Goal: Communication & Community: Answer question/provide support

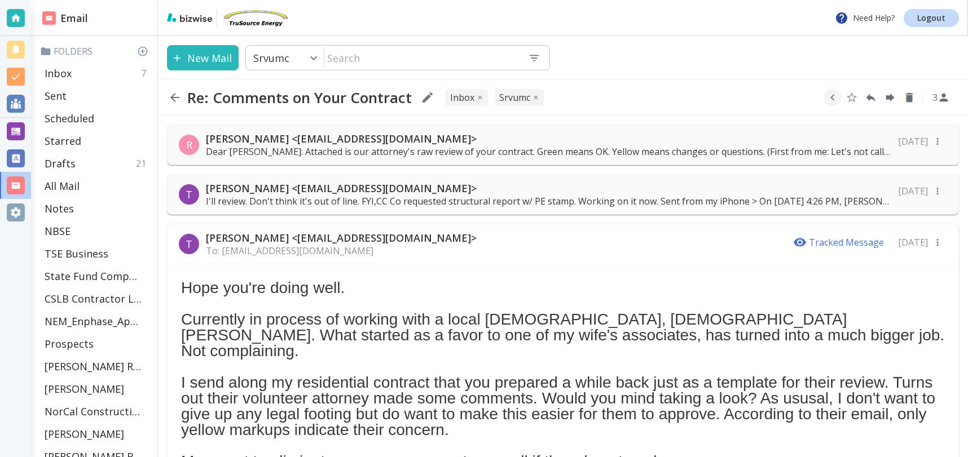
scroll to position [1801, 0]
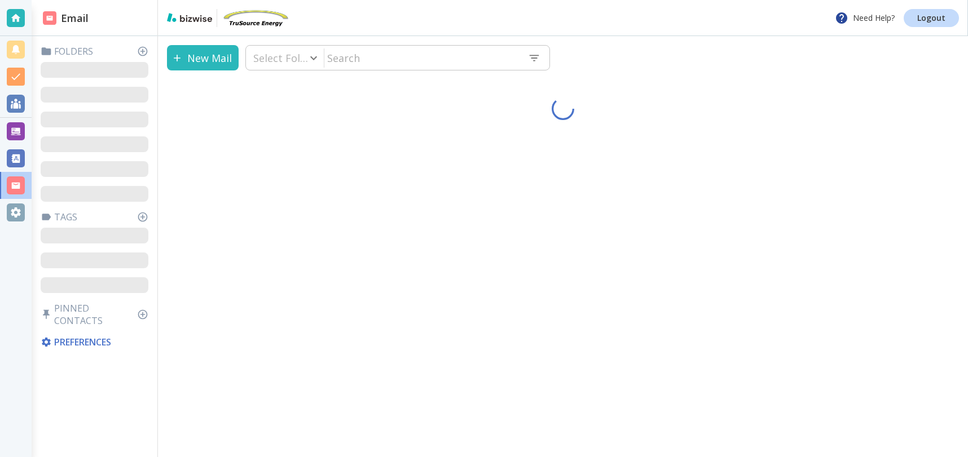
type input "37"
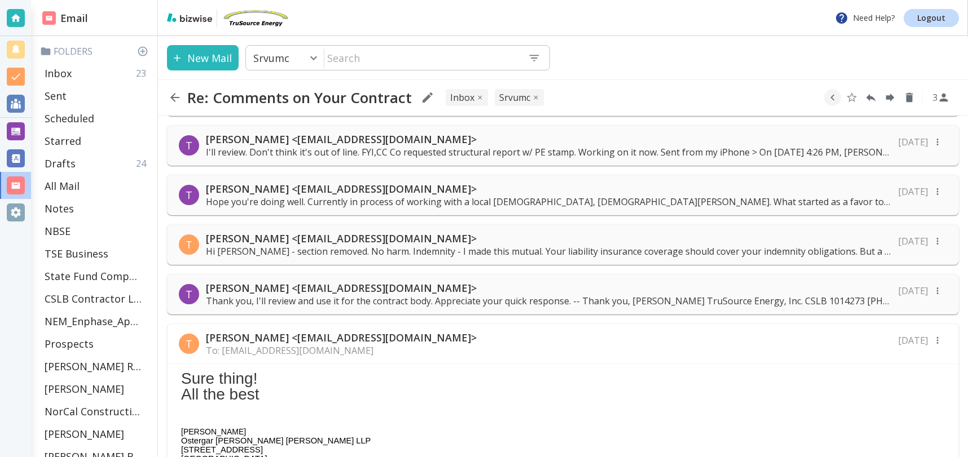
scroll to position [51, 0]
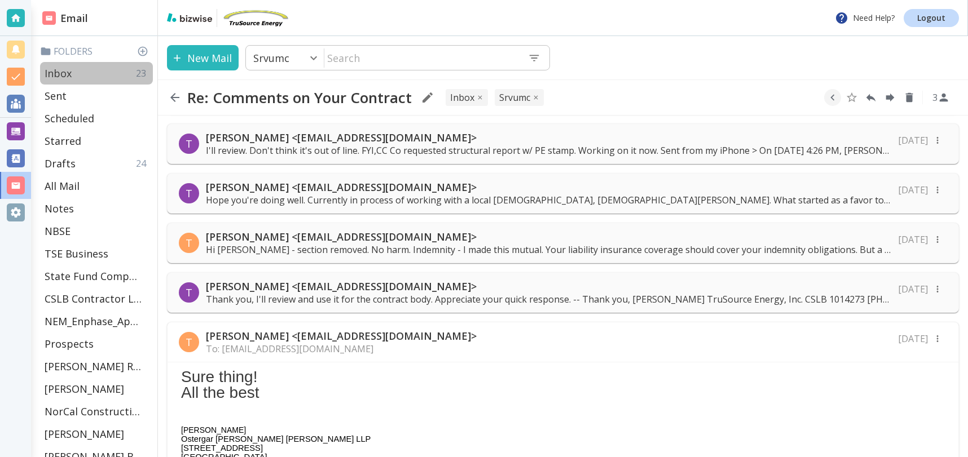
click at [54, 73] on p "Inbox" at bounding box center [58, 74] width 27 height 14
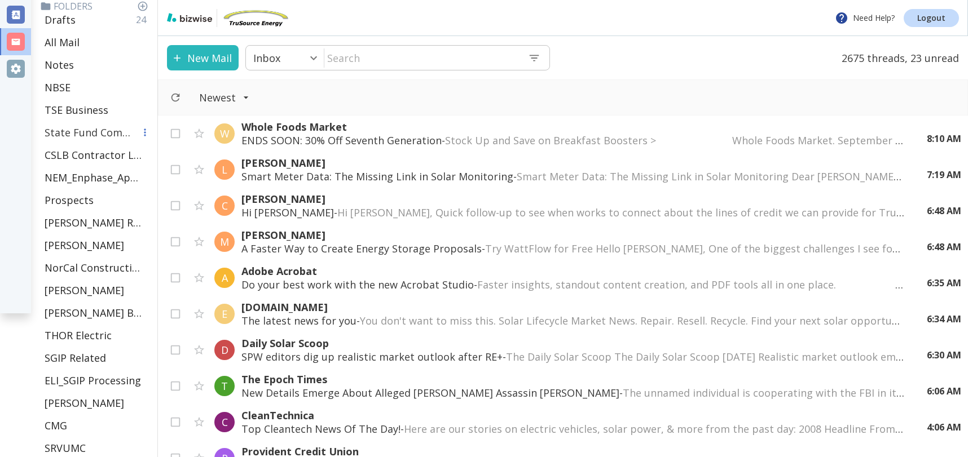
scroll to position [142, 0]
click at [66, 116] on p "TSE Business" at bounding box center [77, 112] width 64 height 14
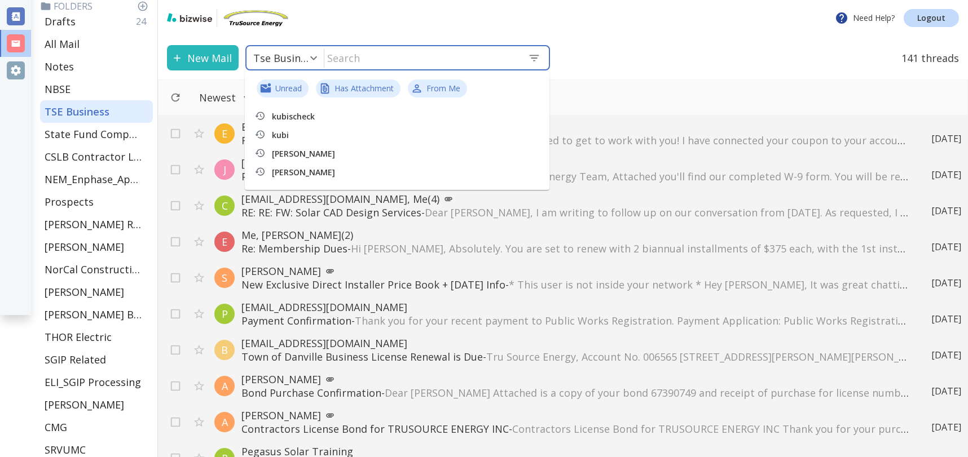
click at [430, 67] on input "text" at bounding box center [421, 57] width 195 height 23
click at [54, 47] on p "All Mail" at bounding box center [62, 44] width 35 height 14
type input "5"
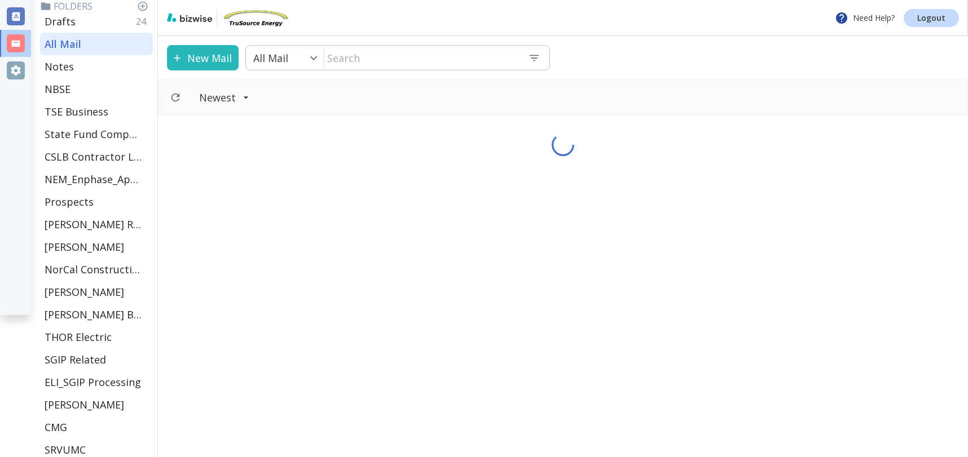
click at [421, 60] on input "text" at bounding box center [421, 57] width 195 height 23
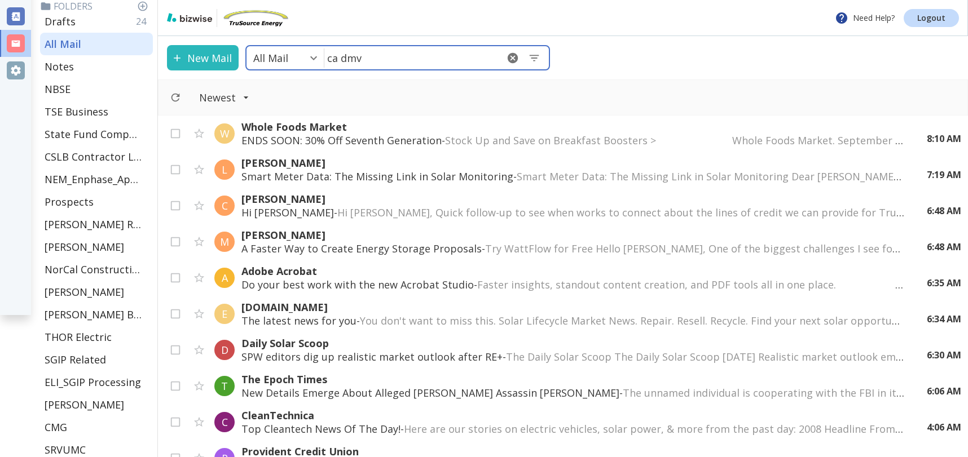
type input "ca dmv"
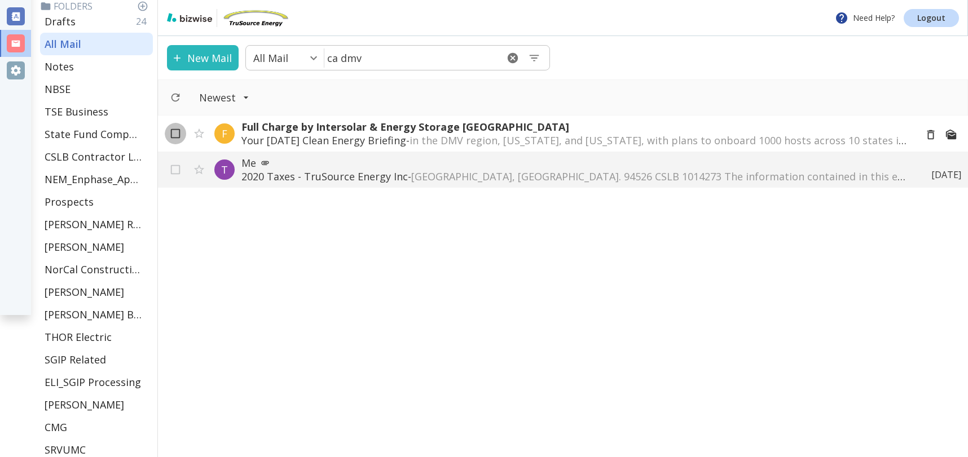
click at [168, 134] on input "checkbox" at bounding box center [175, 135] width 21 height 21
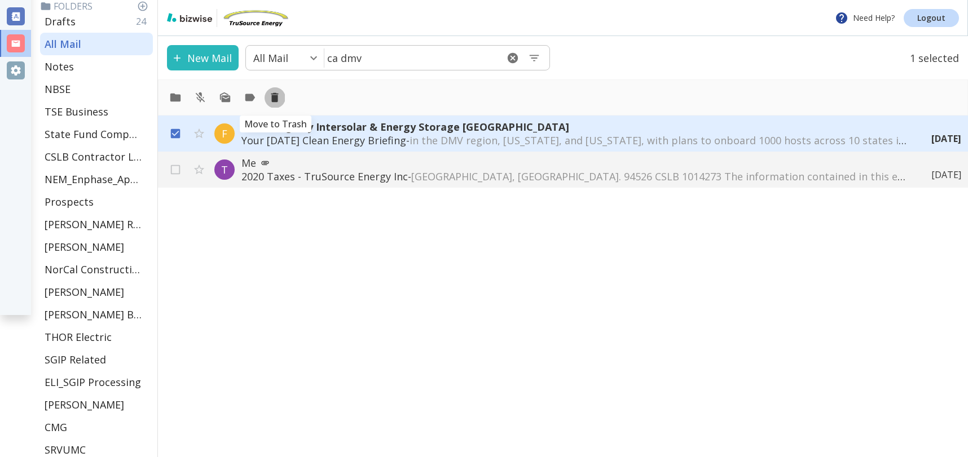
click at [275, 96] on icon "Move to Trash" at bounding box center [274, 98] width 7 height 10
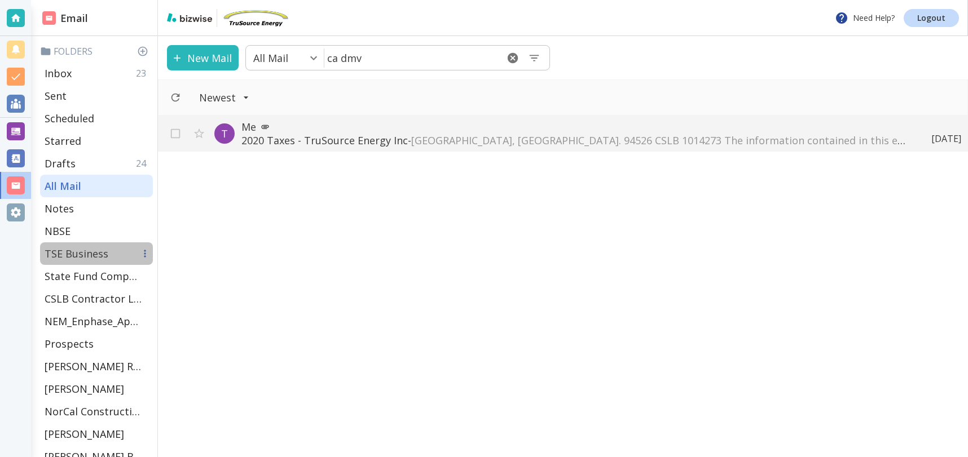
click at [80, 254] on p "TSE Business" at bounding box center [77, 254] width 64 height 14
type input "9"
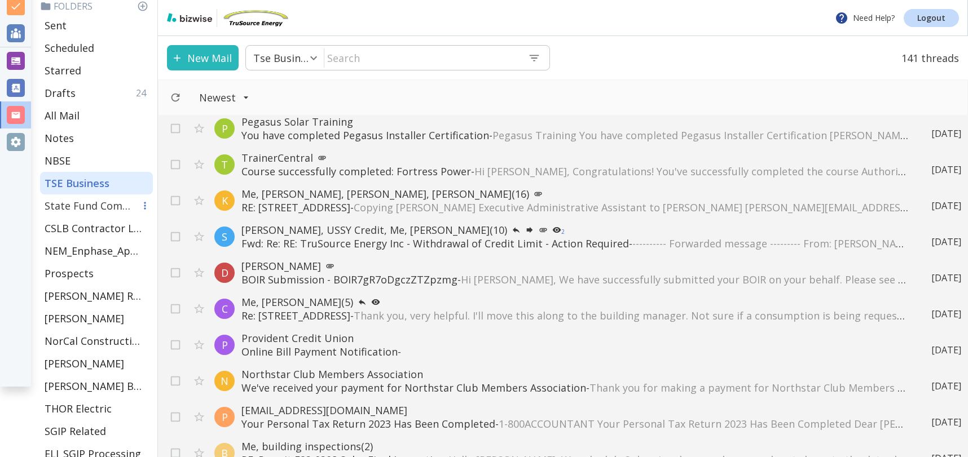
scroll to position [76, 0]
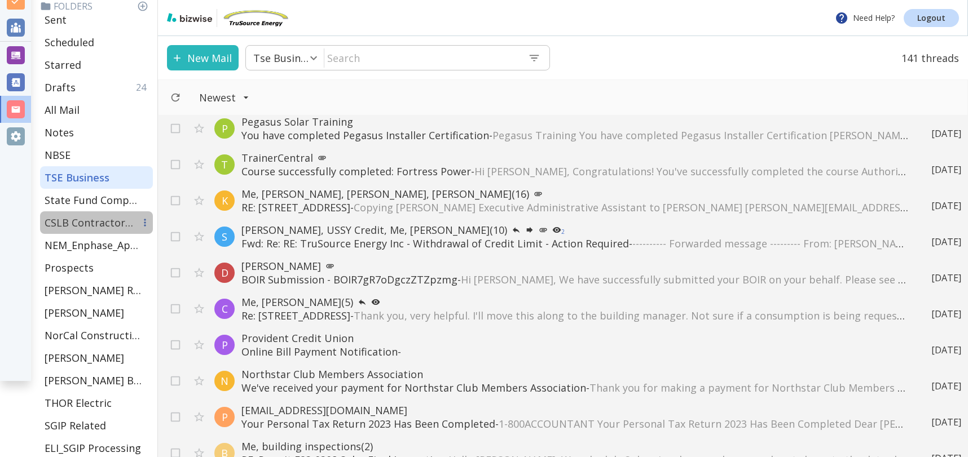
click at [114, 227] on p "CSLB Contractor License" at bounding box center [90, 223] width 90 height 14
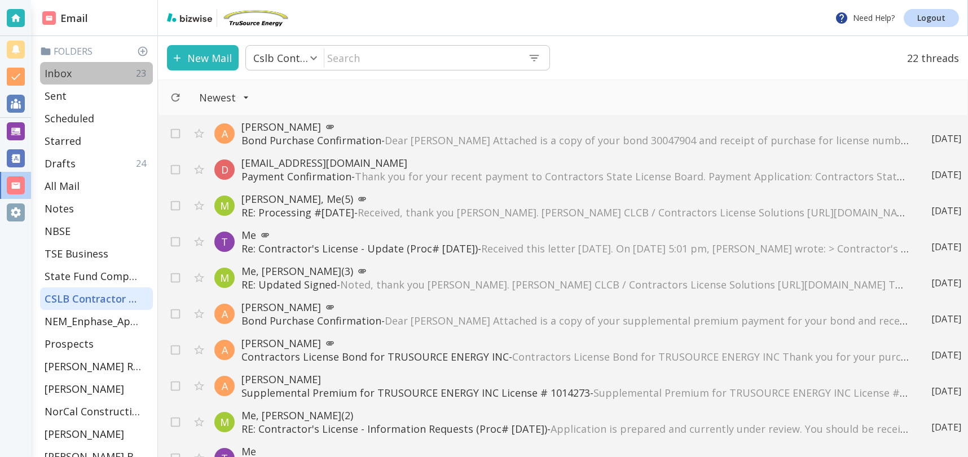
click at [64, 70] on p "Inbox" at bounding box center [58, 74] width 27 height 14
type input "0"
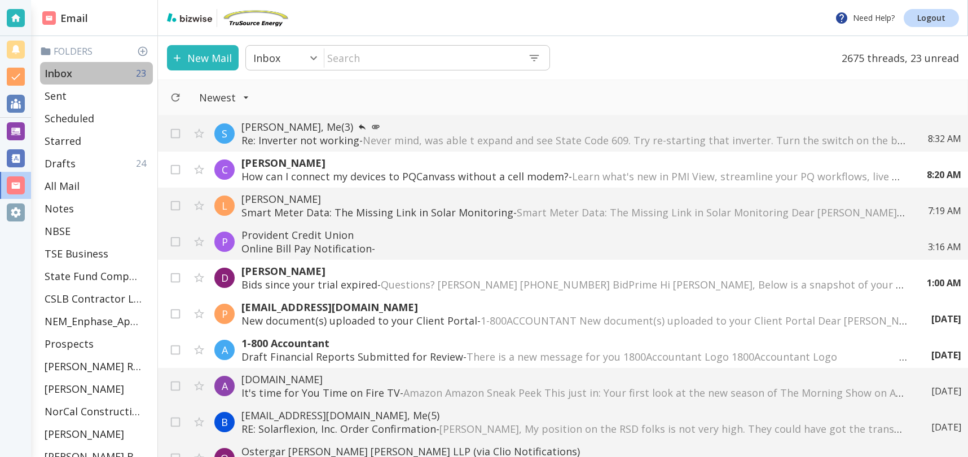
click at [76, 73] on div "Inbox 23" at bounding box center [96, 73] width 113 height 23
click at [417, 134] on span "Never mind, was able t expand and see State Code 609. Try re-starting that inve…" at bounding box center [867, 141] width 1009 height 14
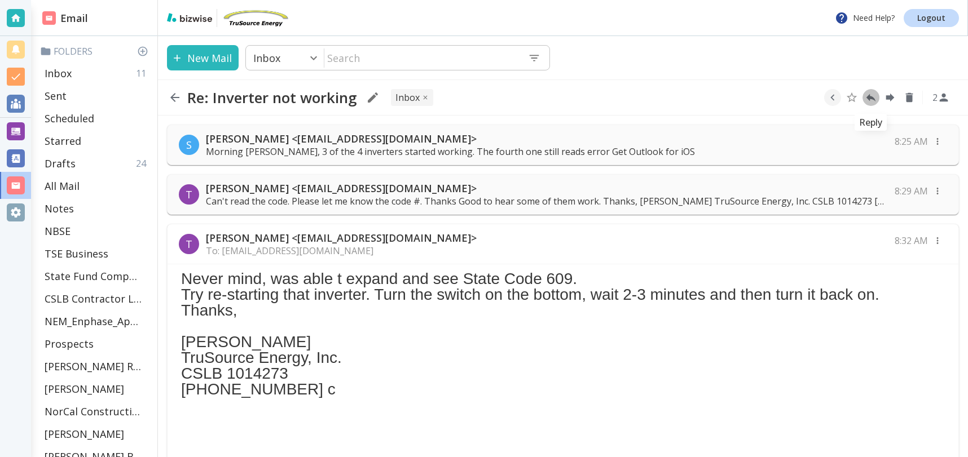
click at [872, 96] on icon "Reply" at bounding box center [870, 97] width 12 height 12
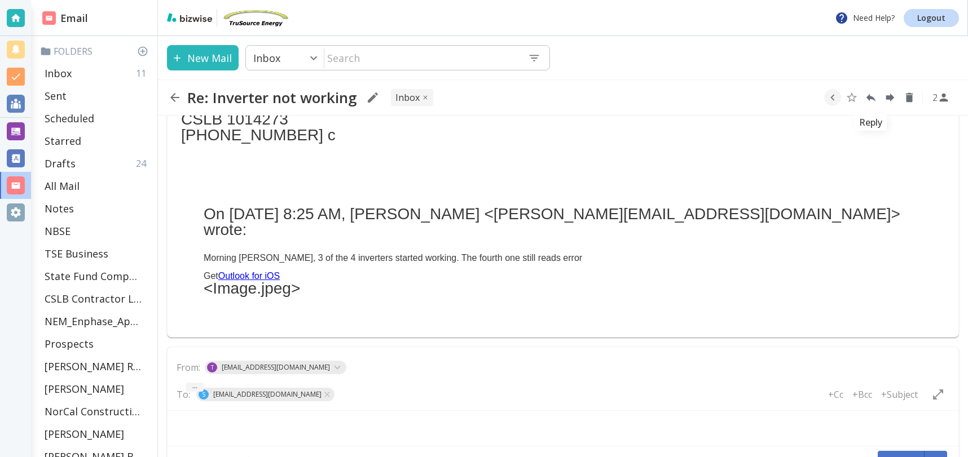
type textarea "<div class="bizwise_content"></div><div class="gmail_signature"><br>--<br><p>Th…"
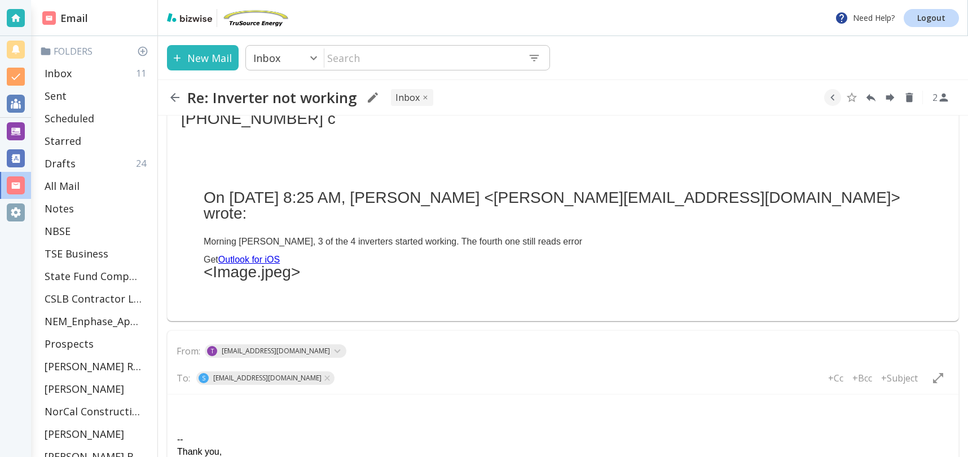
click at [271, 412] on div "Rich Text Area. Press ALT-0 for help." at bounding box center [562, 414] width 771 height 12
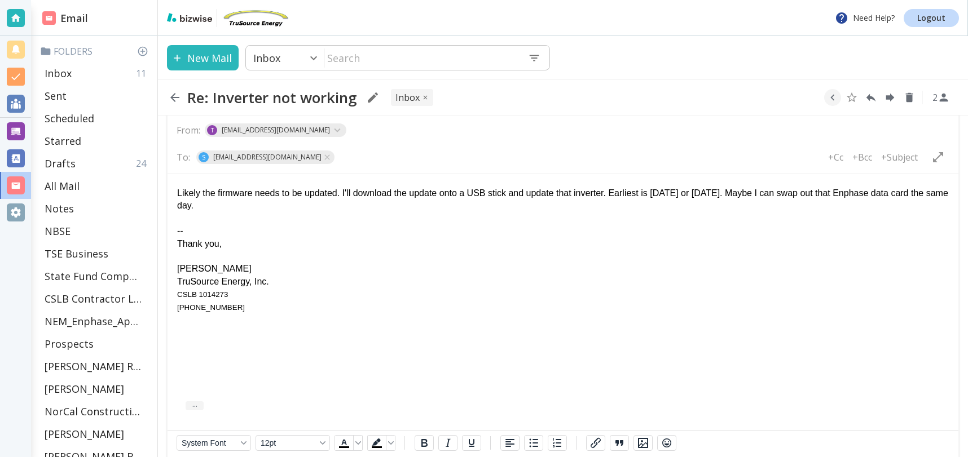
scroll to position [527, 0]
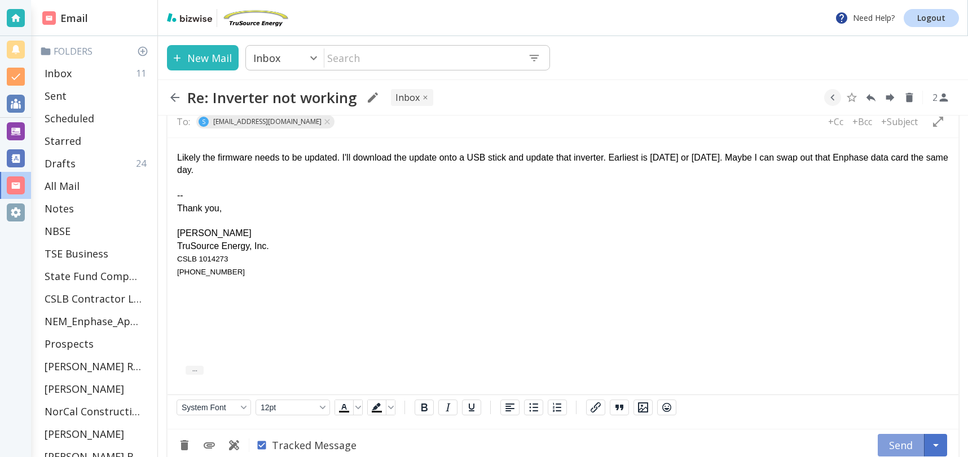
click at [894, 434] on button "Send" at bounding box center [900, 445] width 47 height 23
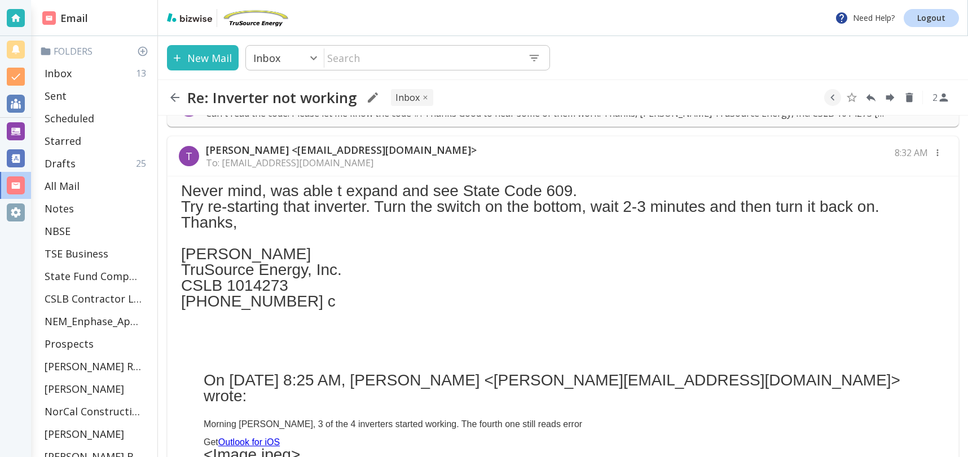
scroll to position [0, 0]
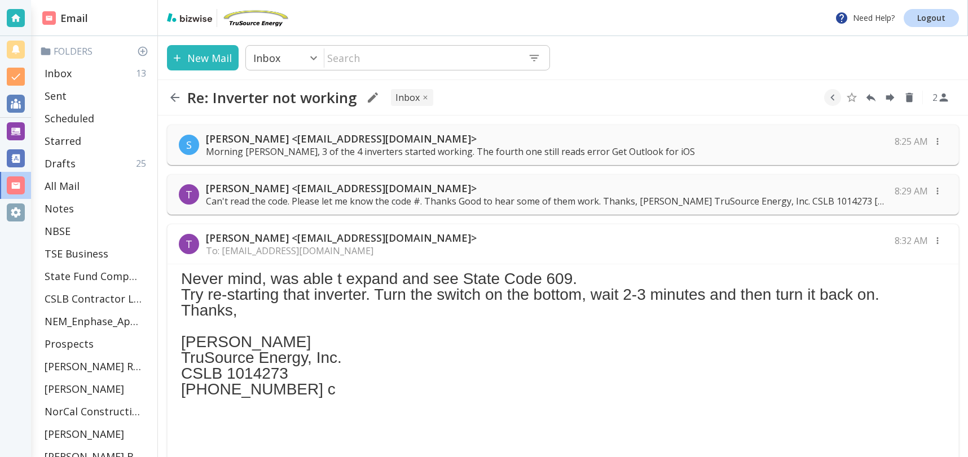
click at [370, 139] on p "[PERSON_NAME] <[EMAIL_ADDRESS][DOMAIN_NAME]>" at bounding box center [450, 139] width 489 height 14
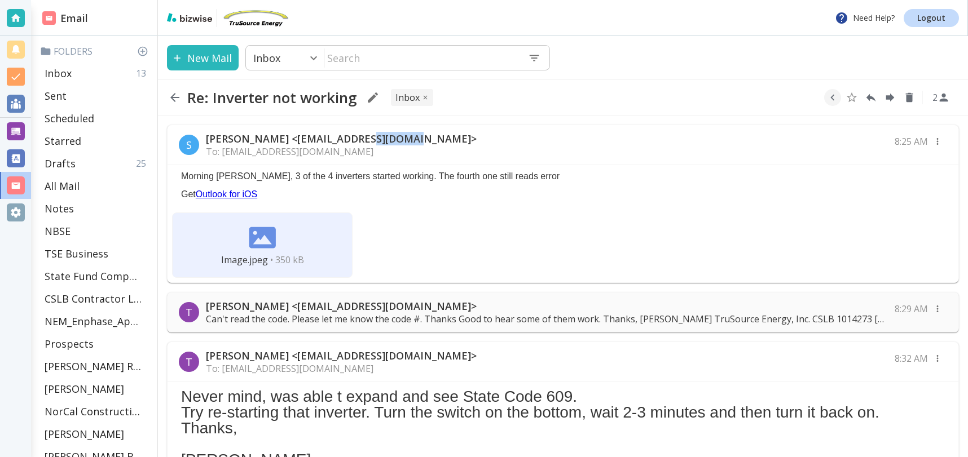
click at [370, 139] on p "[PERSON_NAME] <[EMAIL_ADDRESS][DOMAIN_NAME]>" at bounding box center [341, 139] width 271 height 14
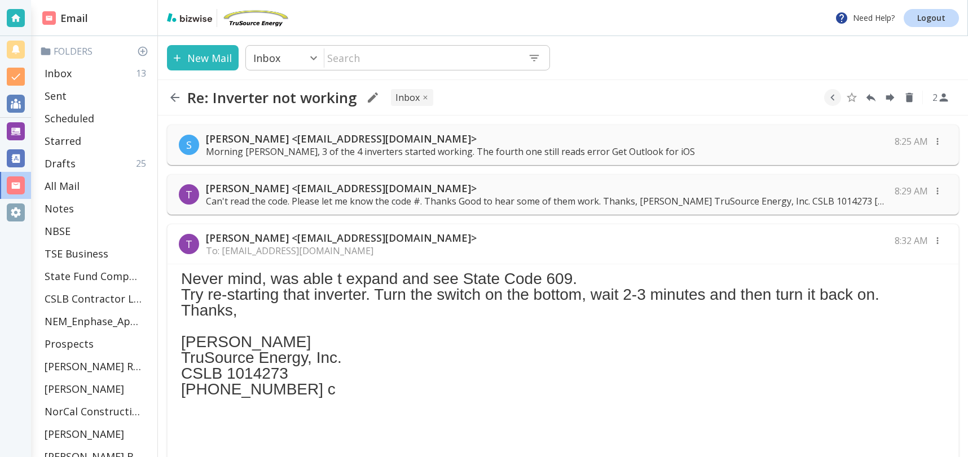
click at [370, 139] on p "[PERSON_NAME] <[EMAIL_ADDRESS][DOMAIN_NAME]>" at bounding box center [450, 139] width 489 height 14
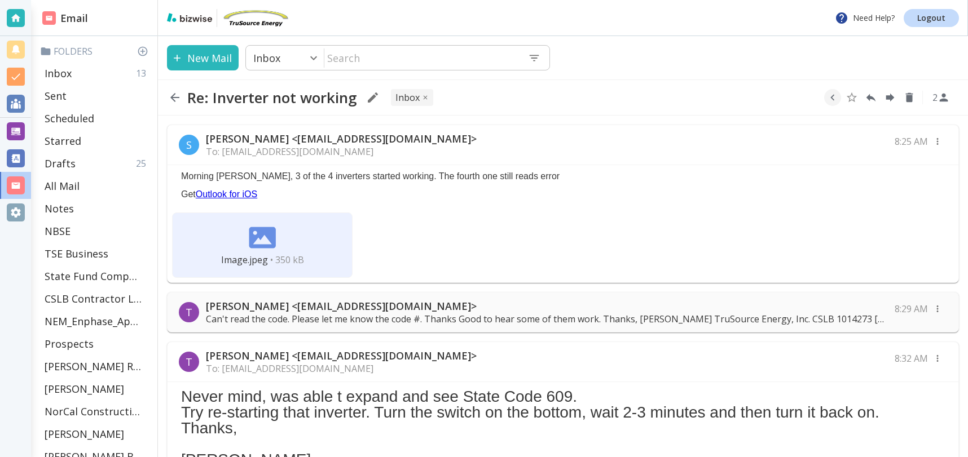
click at [266, 235] on img at bounding box center [262, 237] width 27 height 27
click at [344, 251] on div "Image.jpeg • 350 kB" at bounding box center [262, 245] width 180 height 65
click at [343, 250] on div "Image.jpeg • 350 kB" at bounding box center [262, 245] width 180 height 65
click at [738, 1] on div "Need Help? Logout" at bounding box center [563, 18] width 810 height 36
click at [63, 72] on p "Inbox" at bounding box center [58, 74] width 27 height 14
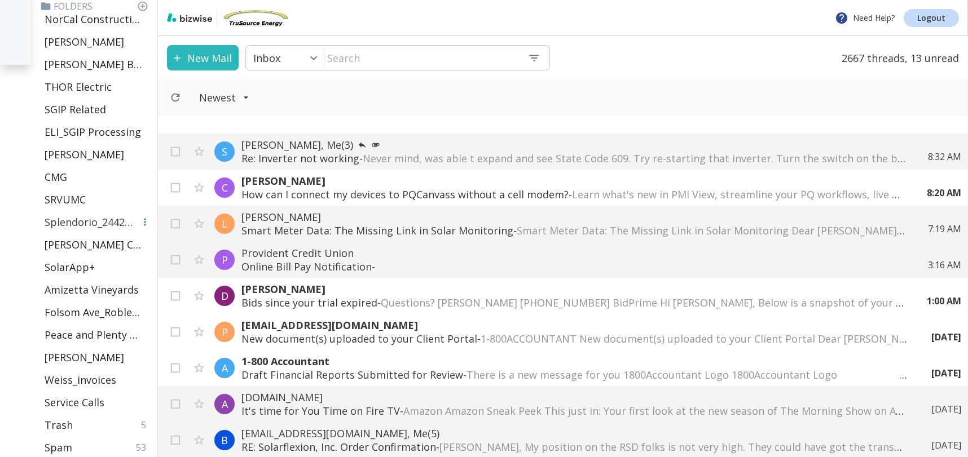
scroll to position [393, 0]
click at [431, 143] on p "[PERSON_NAME], Me (3)" at bounding box center [573, 145] width 664 height 14
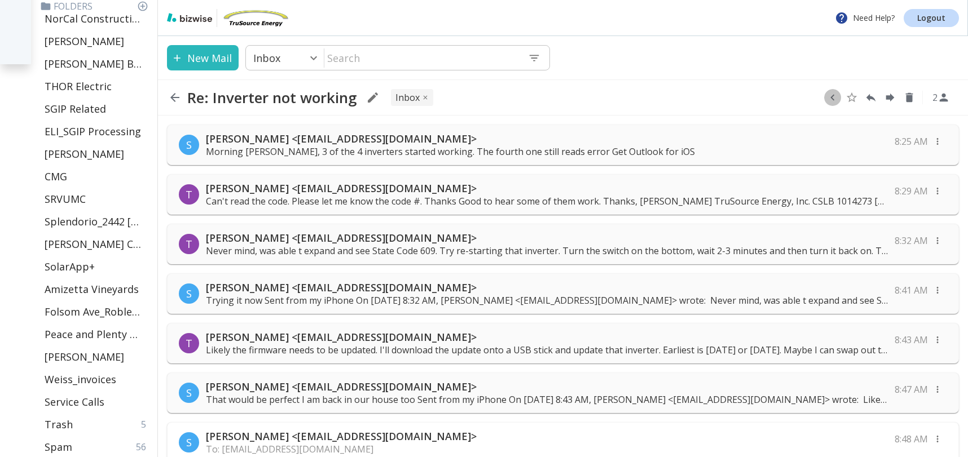
click at [834, 101] on icon "button" at bounding box center [832, 97] width 12 height 12
click at [792, 99] on icon "Move to Folder" at bounding box center [789, 98] width 10 height 8
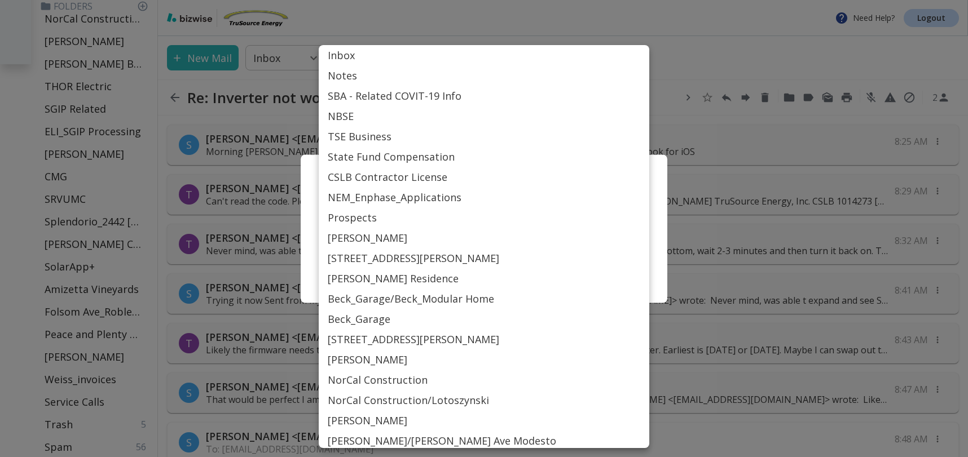
click at [642, 0] on body "Need Help? Logout Email Folders Inbox 13 Sent Scheduled Starred Drafts 25 All M…" at bounding box center [484, 0] width 968 height 0
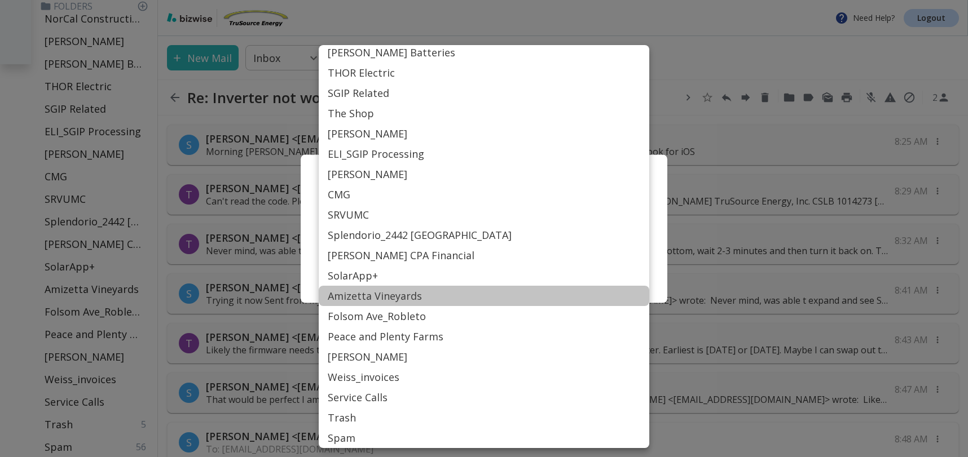
click at [399, 292] on li "Amizetta Vineyards" at bounding box center [484, 296] width 330 height 20
type input "Label_81"
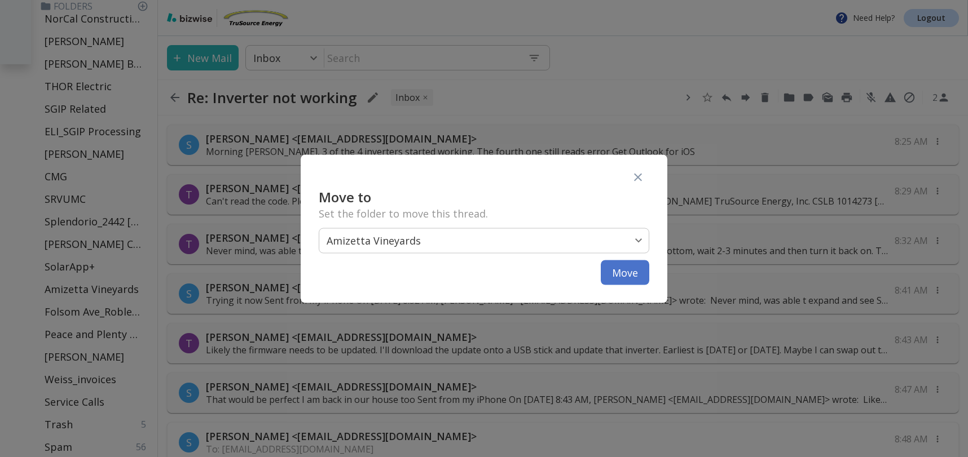
drag, startPoint x: 661, startPoint y: 276, endPoint x: 646, endPoint y: 273, distance: 15.5
click at [659, 276] on div "Move to Set the folder to move this thread . Amizetta Vineyards Label_81 ​ Move" at bounding box center [484, 229] width 367 height 148
click at [633, 273] on button "Move" at bounding box center [625, 272] width 48 height 25
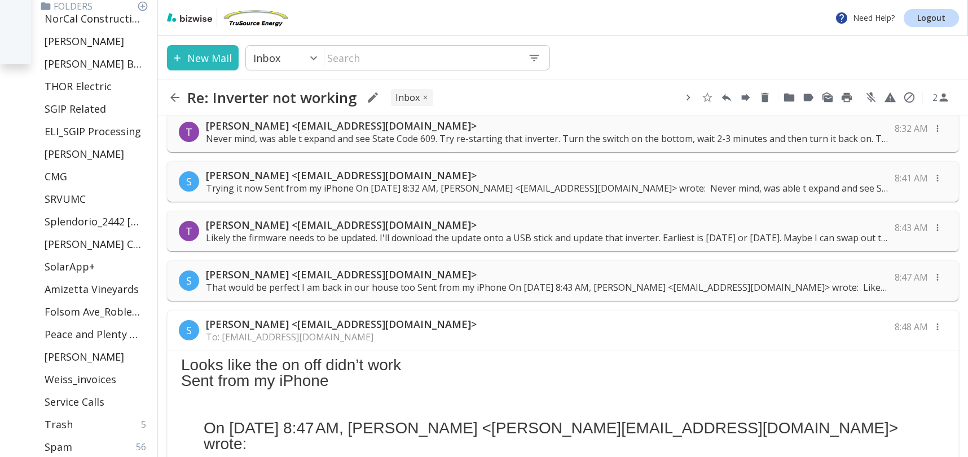
scroll to position [116, 0]
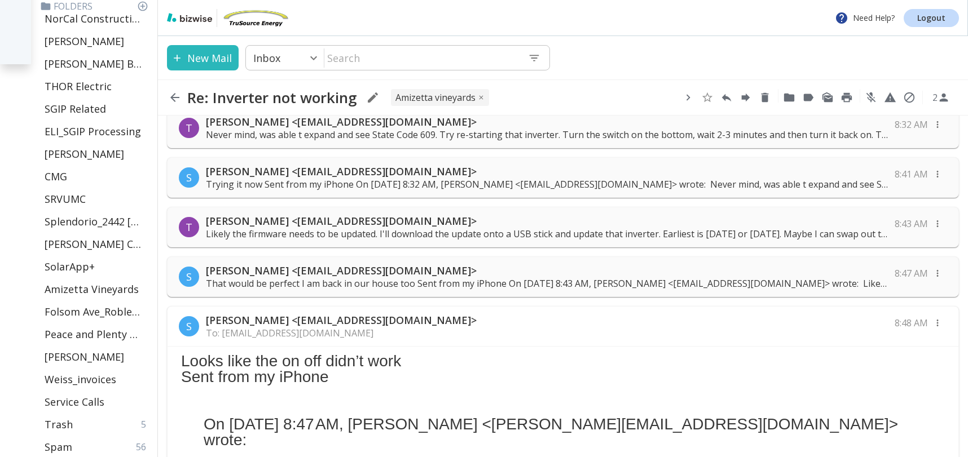
click at [579, 281] on p "That would be perfect I am back in our house too Sent from my iPhone On [DATE] …" at bounding box center [547, 283] width 682 height 12
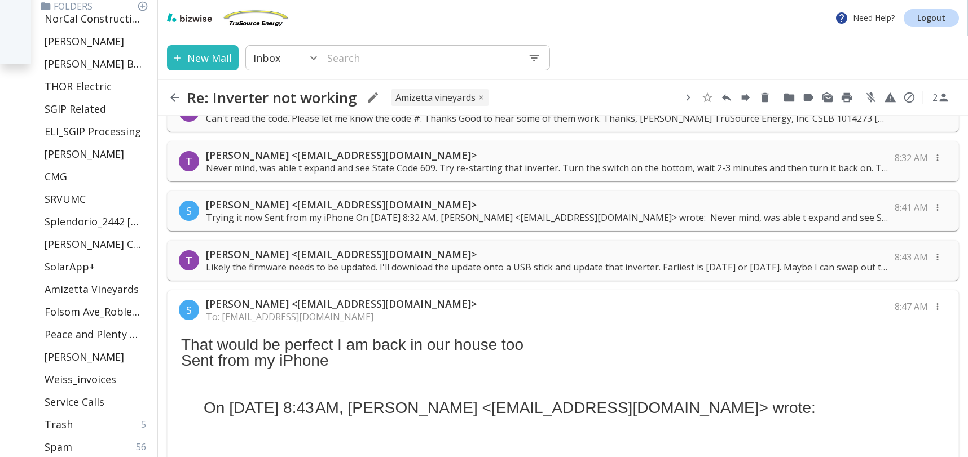
scroll to position [82, 0]
click at [694, 310] on div "[PERSON_NAME] <[EMAIL_ADDRESS][DOMAIN_NAME]> To: [EMAIL_ADDRESS][DOMAIN_NAME] 8…" at bounding box center [562, 312] width 791 height 40
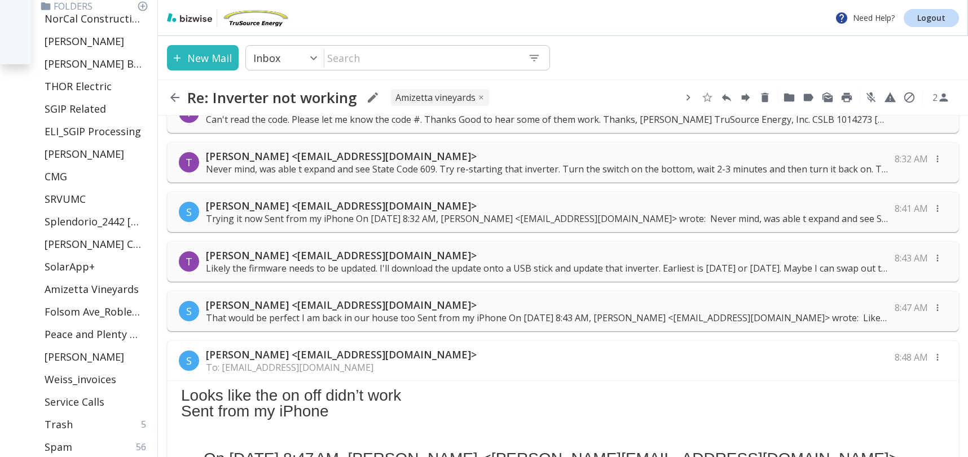
click at [543, 368] on div "[PERSON_NAME] <[EMAIL_ADDRESS][DOMAIN_NAME]> To: [EMAIL_ADDRESS][DOMAIN_NAME] 8…" at bounding box center [562, 361] width 791 height 40
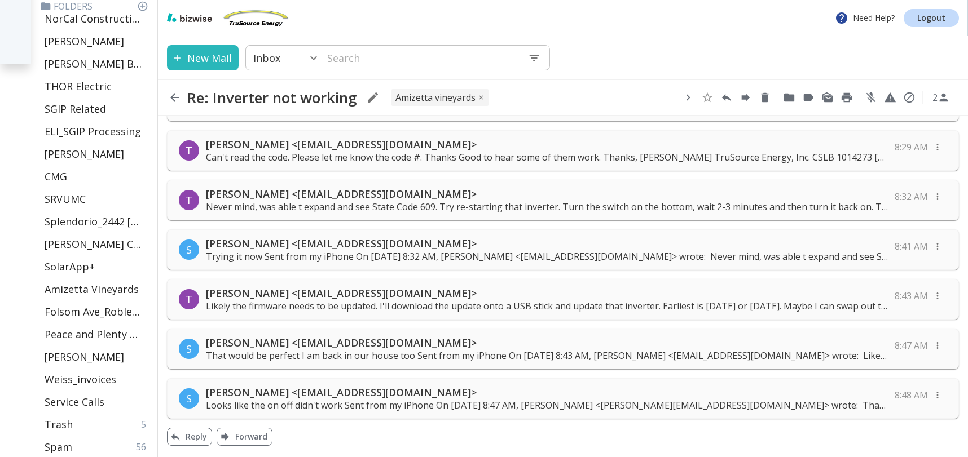
click at [549, 342] on p "[PERSON_NAME] <[EMAIL_ADDRESS][DOMAIN_NAME]>" at bounding box center [547, 343] width 682 height 14
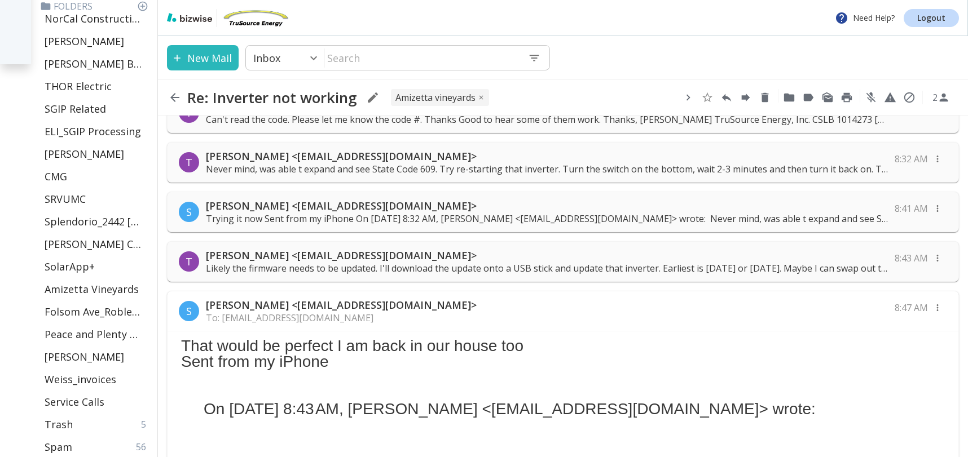
click at [556, 276] on div "T [PERSON_NAME] <[EMAIL_ADDRESS][DOMAIN_NAME]> Likely the firmware needs to be …" at bounding box center [563, 261] width 792 height 41
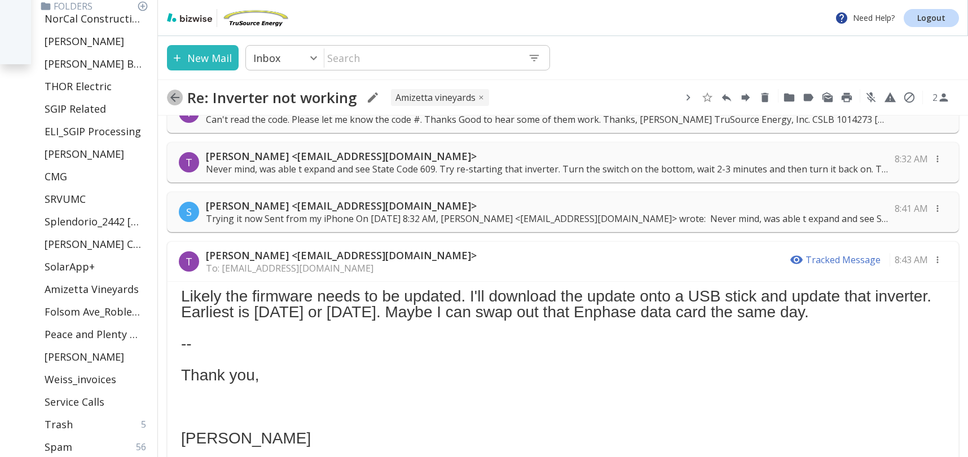
click at [176, 99] on icon "button" at bounding box center [175, 98] width 14 height 14
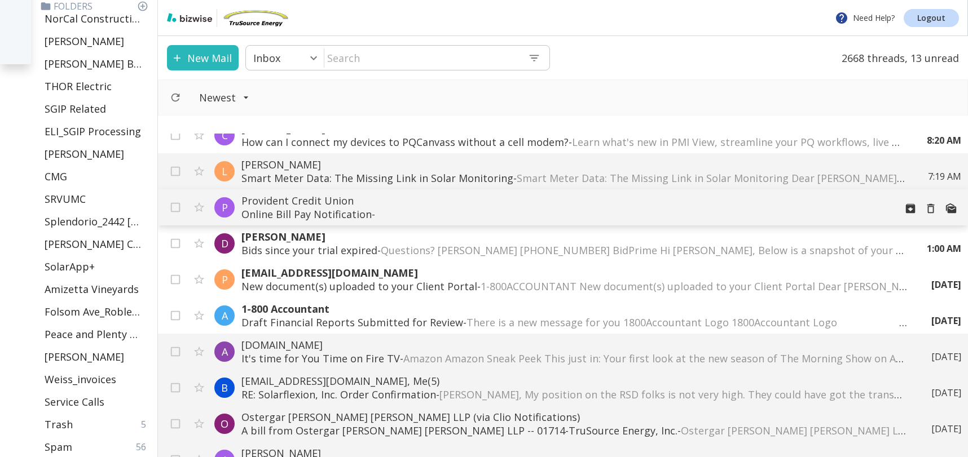
scroll to position [82, 0]
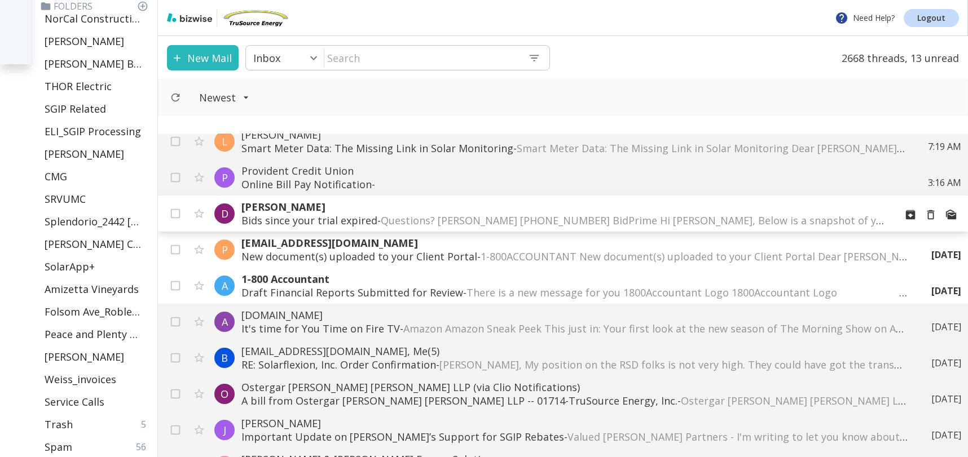
click at [482, 207] on p "[PERSON_NAME]" at bounding box center [563, 207] width 645 height 14
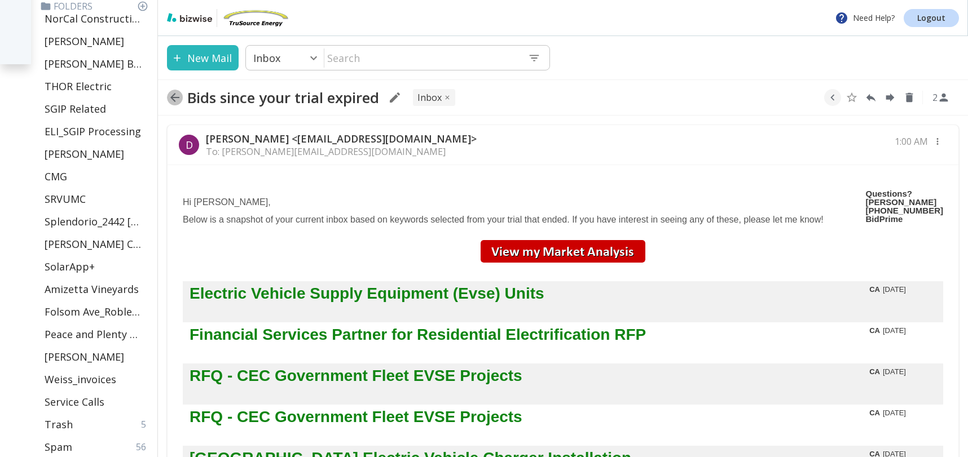
click at [175, 101] on icon "button" at bounding box center [174, 97] width 9 height 9
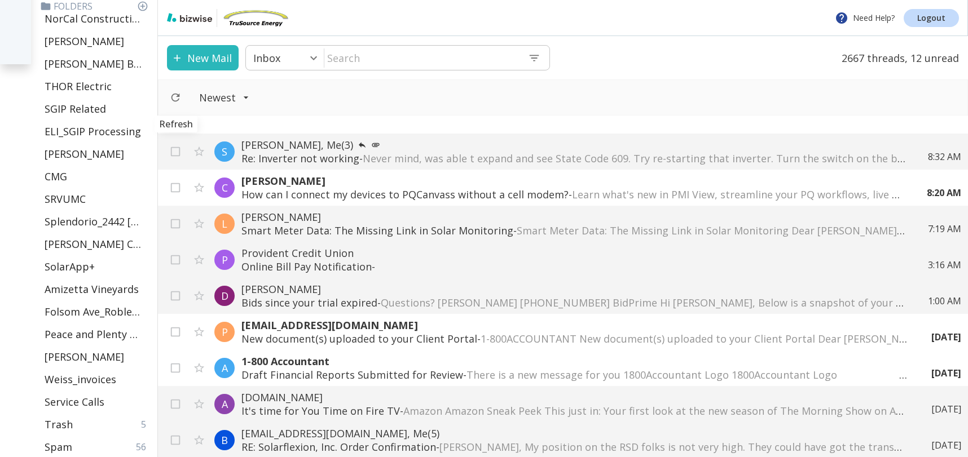
scroll to position [82, 0]
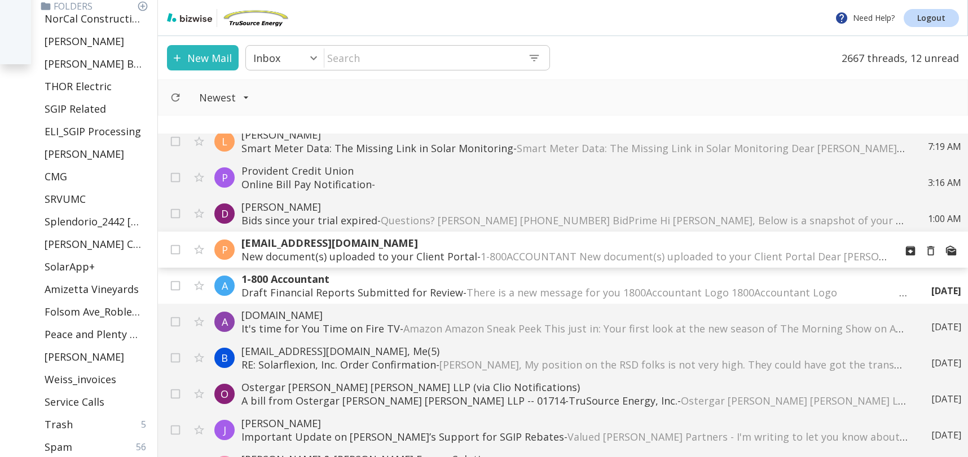
click at [508, 245] on p "[EMAIL_ADDRESS][DOMAIN_NAME]" at bounding box center [563, 243] width 645 height 14
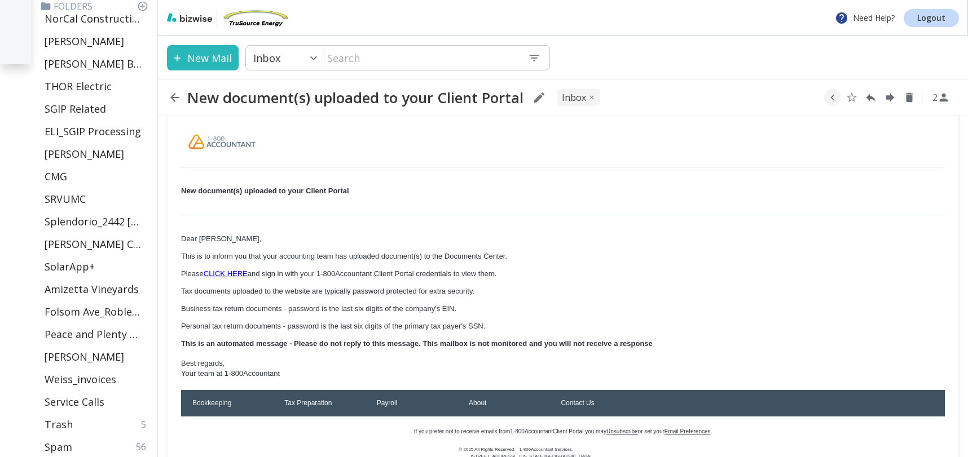
scroll to position [107, 0]
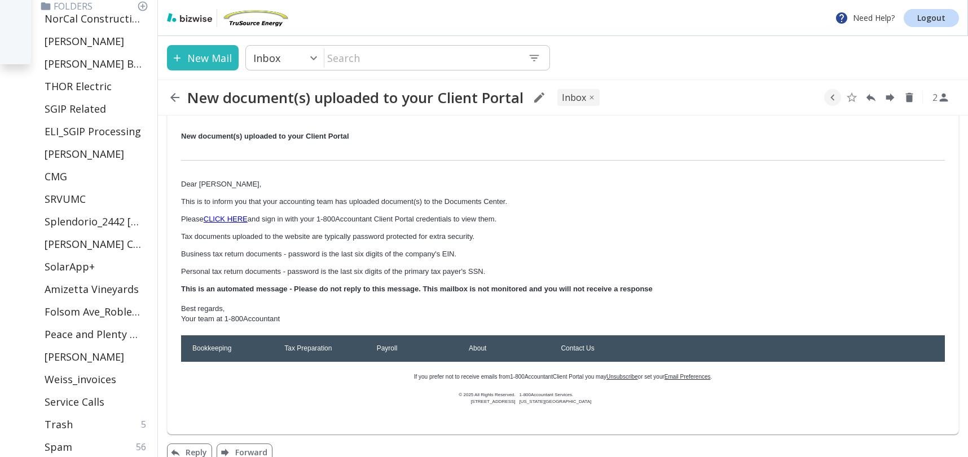
click at [222, 217] on link "CLICK HERE" at bounding box center [226, 219] width 44 height 8
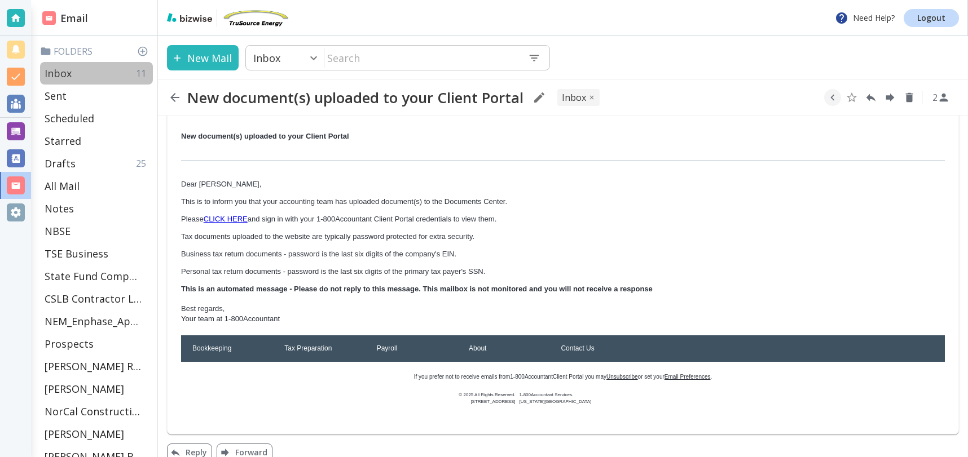
click at [101, 71] on div "Inbox 11" at bounding box center [96, 73] width 113 height 23
